Goal: Task Accomplishment & Management: Use online tool/utility

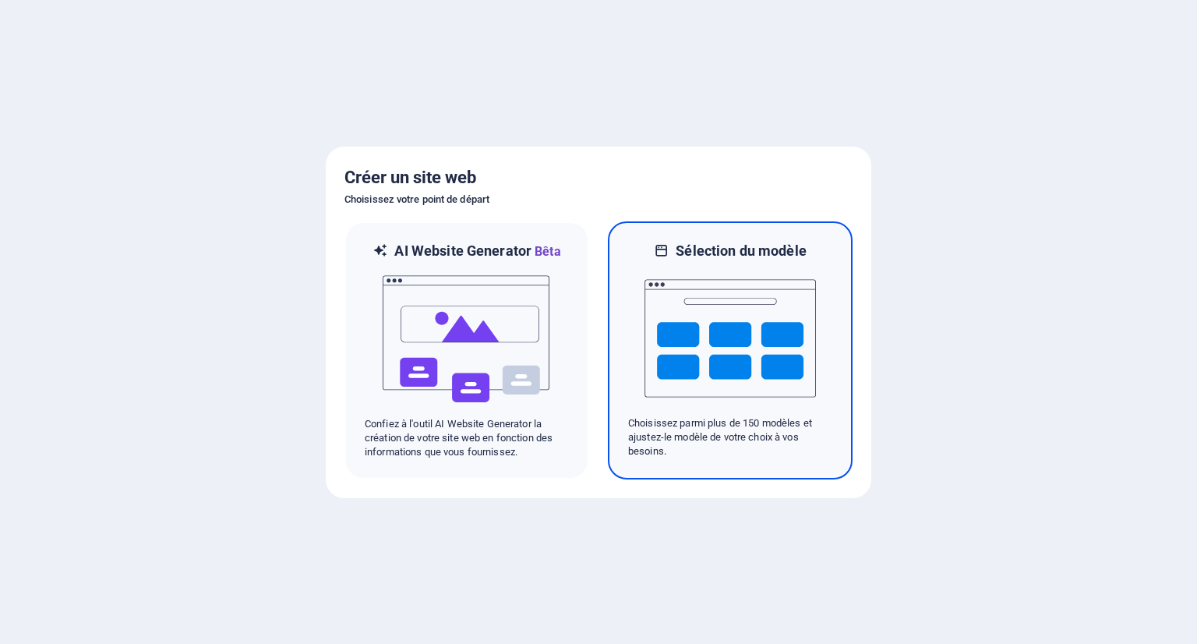
click at [761, 336] on img at bounding box center [731, 338] width 172 height 156
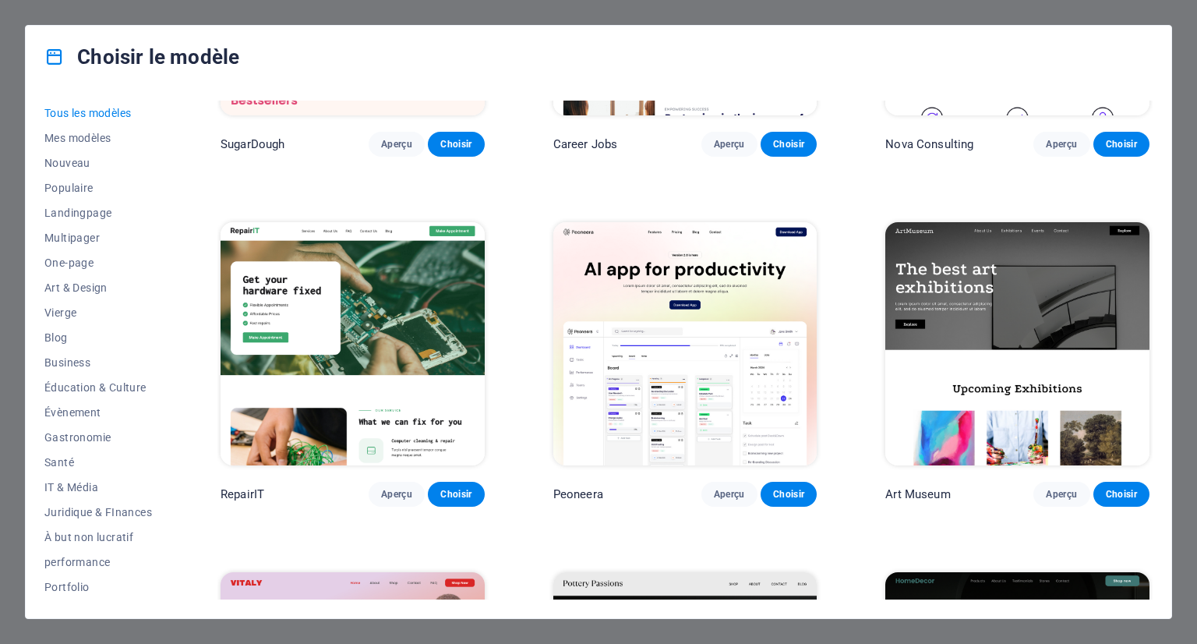
scroll to position [234, 0]
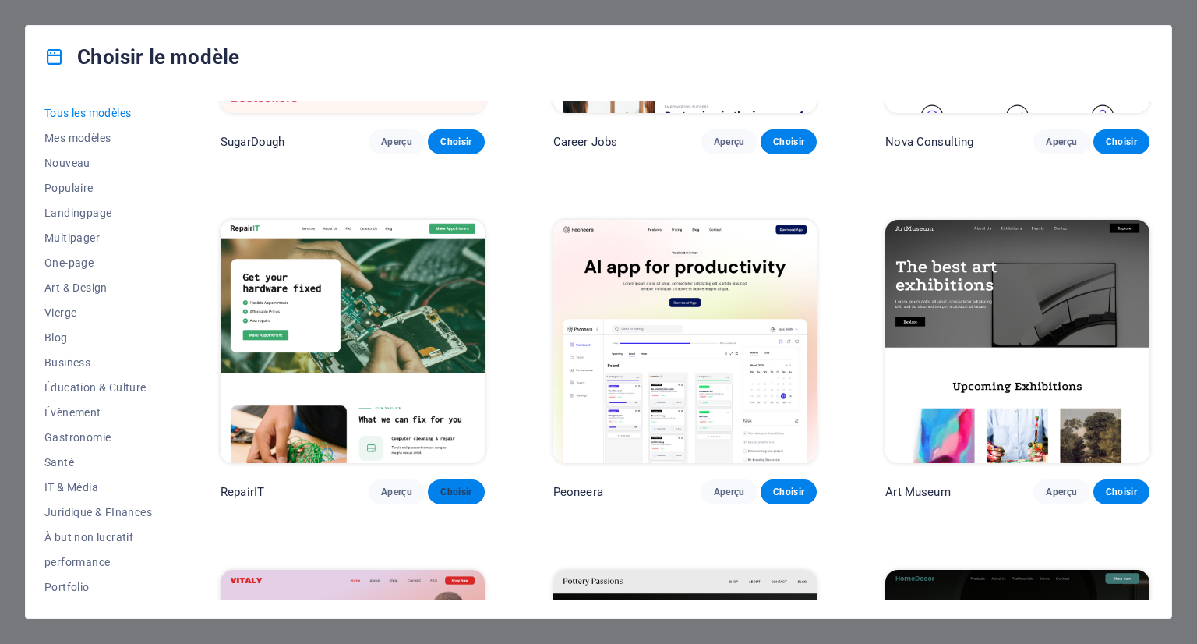
click at [457, 490] on span "Choisir" at bounding box center [455, 492] width 31 height 12
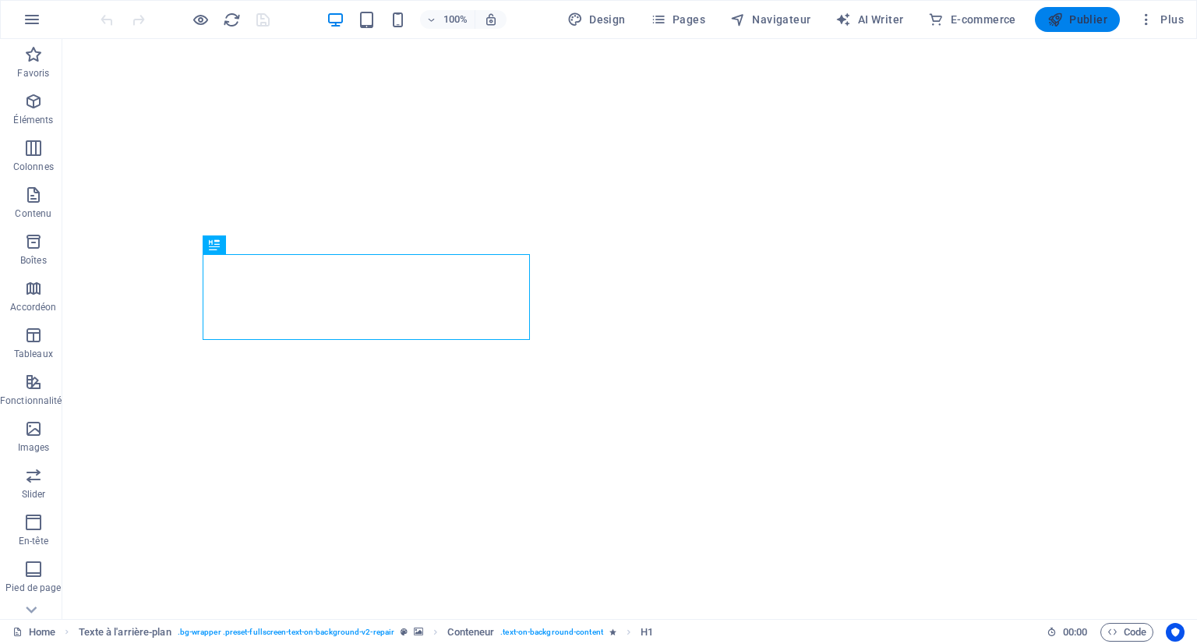
click at [1087, 17] on span "Publier" at bounding box center [1078, 20] width 60 height 16
